Goal: Transaction & Acquisition: Register for event/course

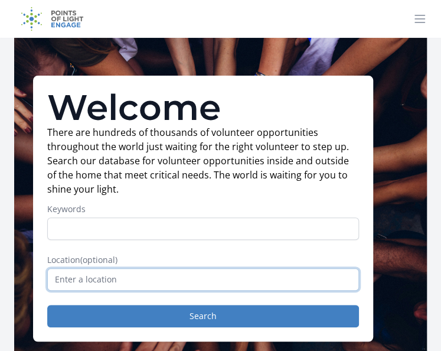
click at [115, 278] on input "text" at bounding box center [203, 279] width 312 height 22
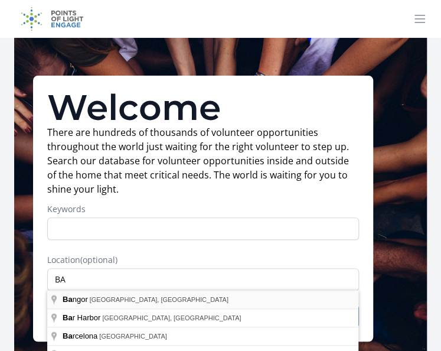
type input "Bangor, ME, USA"
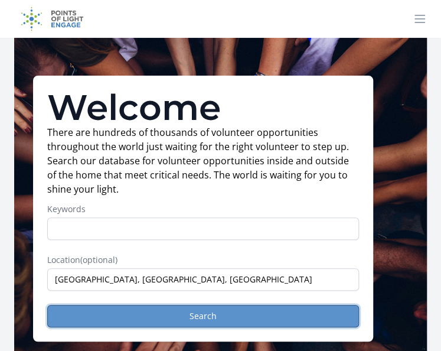
click at [100, 313] on button "Search" at bounding box center [203, 316] width 312 height 22
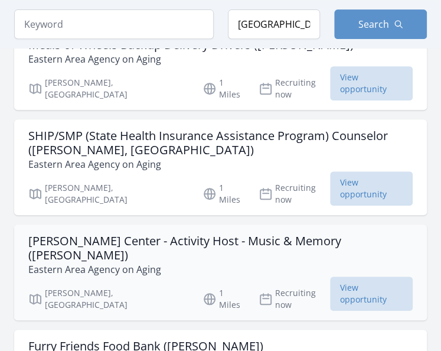
scroll to position [177, 0]
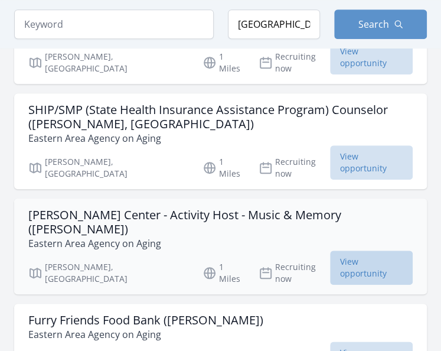
click at [357, 251] on span "View opportunity" at bounding box center [371, 268] width 83 height 34
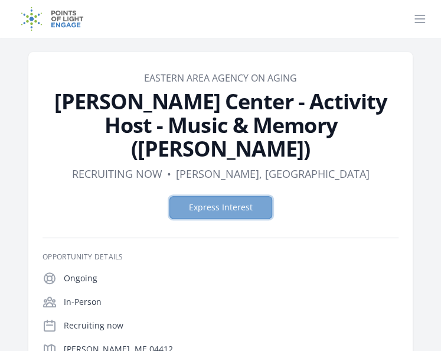
click at [206, 196] on button "Express Interest" at bounding box center [221, 207] width 103 height 22
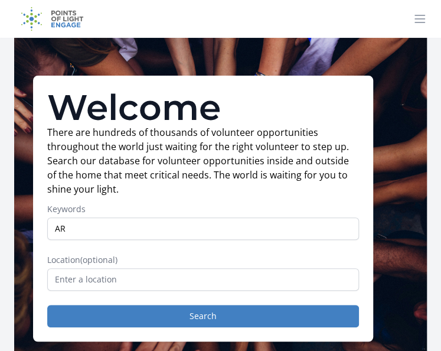
type input "art therapist"
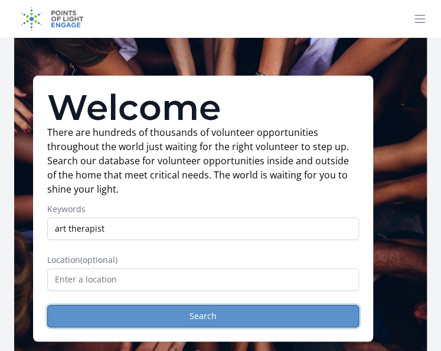
click at [152, 314] on button "Search" at bounding box center [203, 316] width 312 height 22
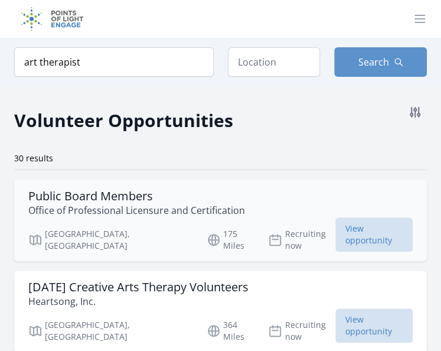
click at [102, 201] on h3 "Public Board Members" at bounding box center [136, 196] width 217 height 14
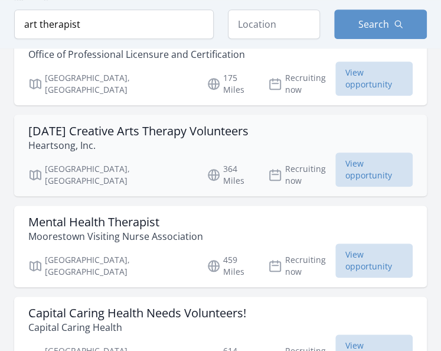
scroll to position [177, 0]
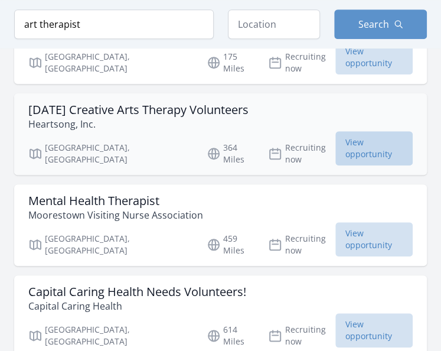
click at [339, 131] on span "View opportunity" at bounding box center [374, 148] width 77 height 34
